Goal: Navigation & Orientation: Find specific page/section

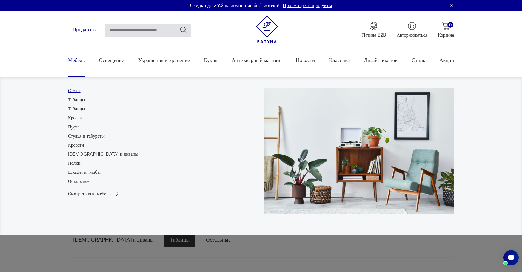
click at [78, 91] on font "Столы" at bounding box center [74, 90] width 13 height 6
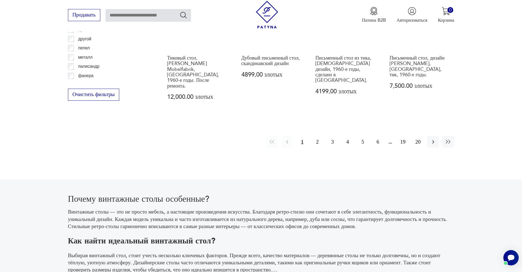
scroll to position [731, 0]
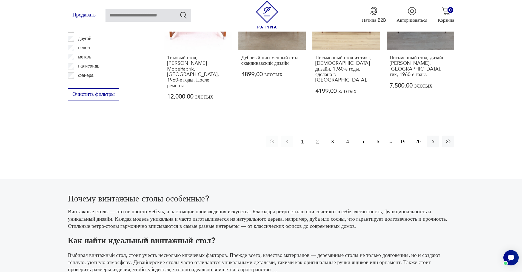
click at [317, 138] on font "2" at bounding box center [317, 141] width 3 height 6
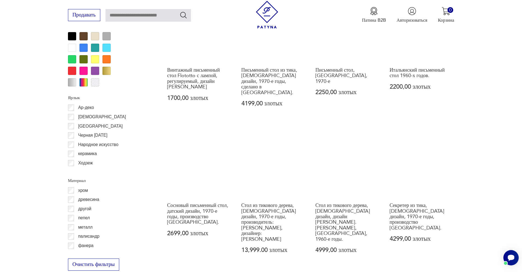
scroll to position [649, 0]
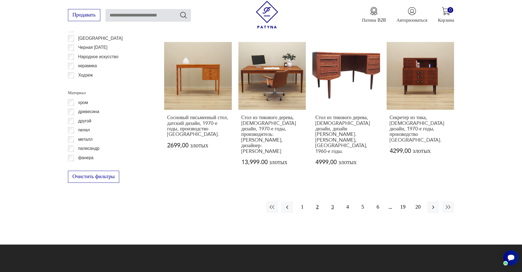
click at [331, 204] on font "3" at bounding box center [332, 207] width 3 height 6
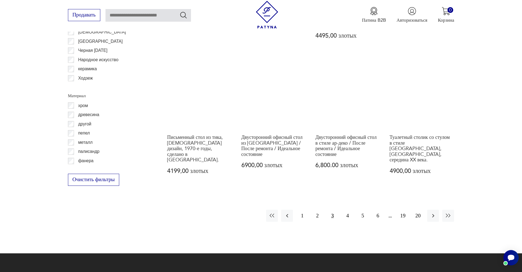
scroll to position [649, 0]
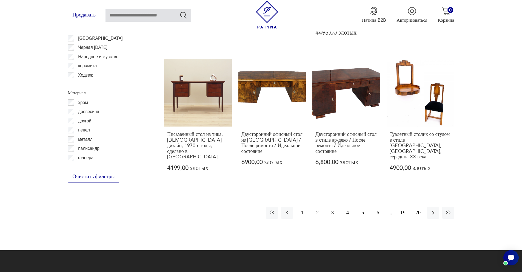
click at [348, 209] on font "4" at bounding box center [347, 212] width 3 height 6
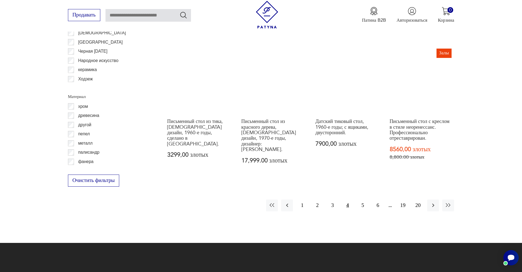
scroll to position [649, 0]
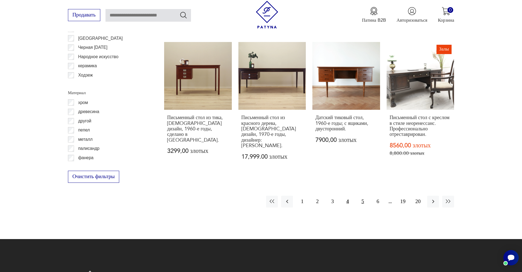
click at [363, 198] on font "5" at bounding box center [363, 201] width 3 height 6
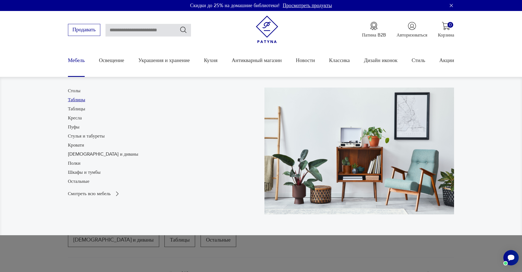
click at [80, 101] on font "Таблицы" at bounding box center [76, 99] width 17 height 6
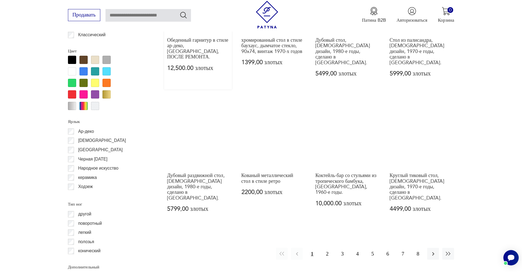
scroll to position [487, 0]
